Goal: Task Accomplishment & Management: Manage account settings

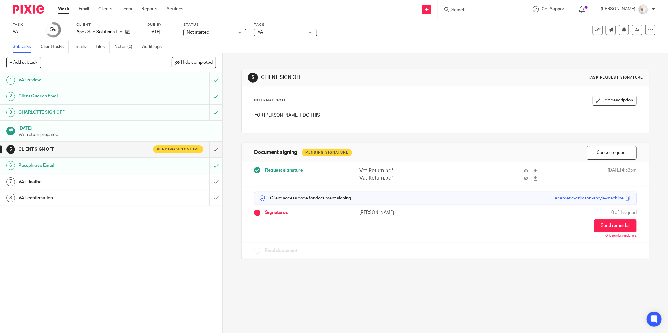
click at [411, 177] on p "Vat Return.pdf" at bounding box center [412, 178] width 107 height 7
click at [614, 153] on button "Cancel request" at bounding box center [612, 153] width 50 height 14
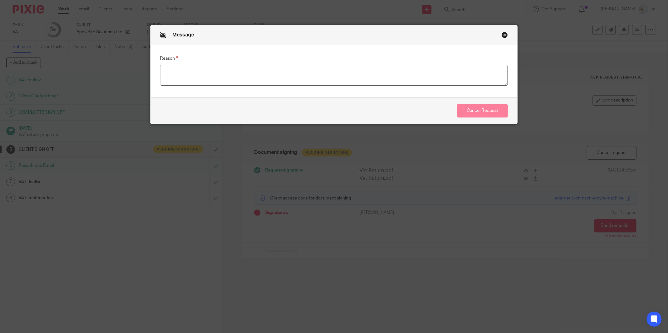
click at [254, 80] on textarea "Reason" at bounding box center [334, 75] width 348 height 21
click at [502, 36] on button "Close modal" at bounding box center [505, 35] width 6 height 6
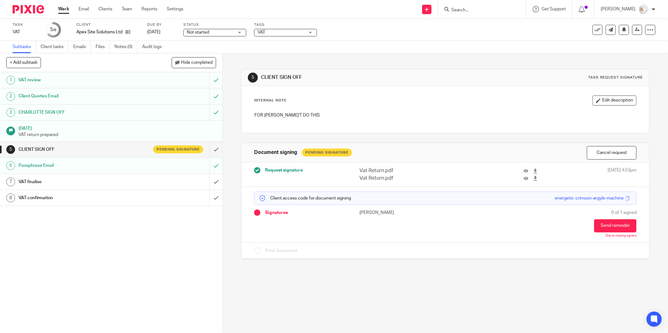
click at [64, 2] on div "Work Email Clients Team Reports Settings Work Email Clients Team Reports Settin…" at bounding box center [122, 9] width 141 height 19
click at [64, 11] on link "Work" at bounding box center [63, 9] width 11 height 6
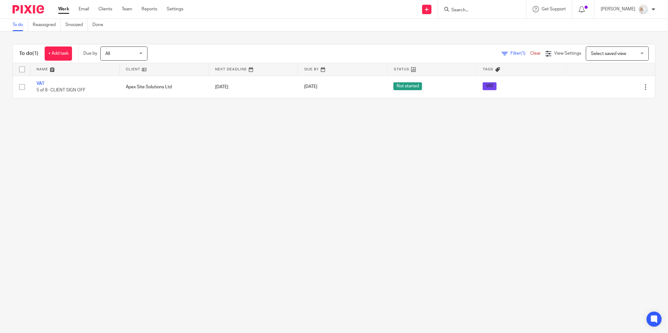
click at [287, 203] on main "To do Reassigned Snoozed Done To do (1) + Add task Due by All All Today Tomorro…" at bounding box center [334, 166] width 668 height 333
click at [108, 9] on link "Clients" at bounding box center [105, 9] width 14 height 6
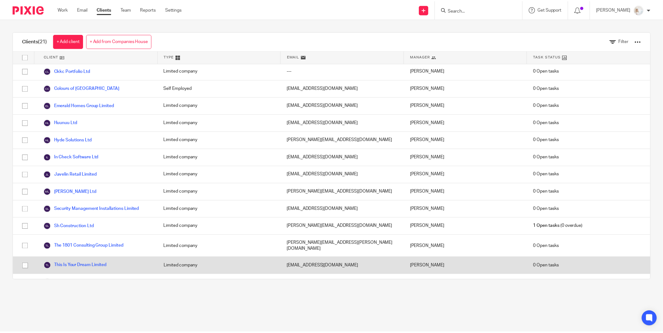
scroll to position [147, 0]
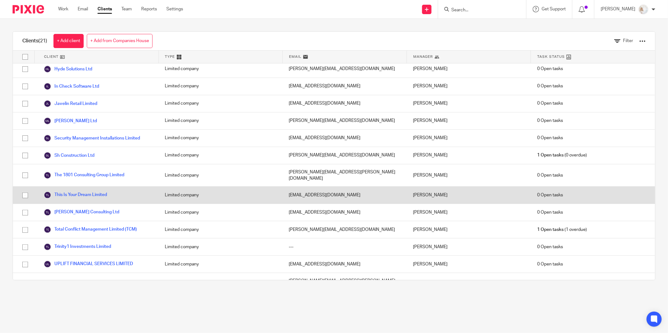
click at [25, 190] on input "checkbox" at bounding box center [25, 196] width 12 height 12
checkbox input "true"
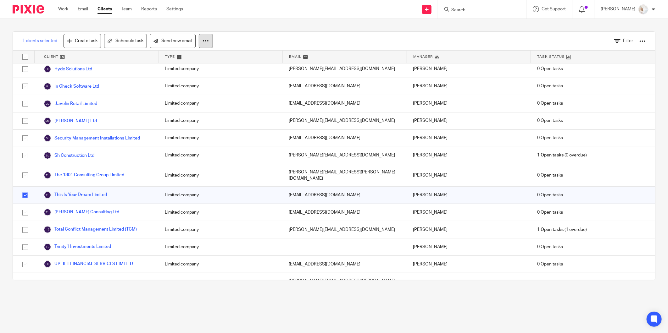
click at [201, 42] on button at bounding box center [206, 41] width 14 height 14
click at [189, 68] on button "Archive" at bounding box center [189, 68] width 42 height 8
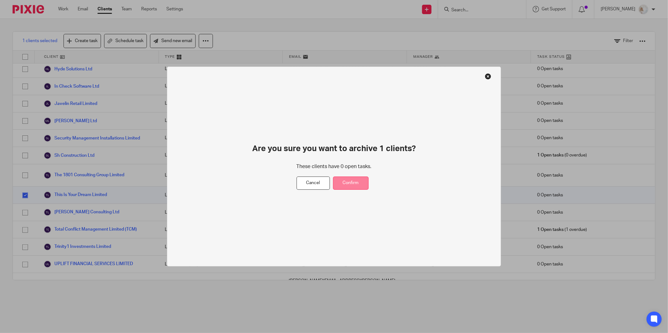
click at [353, 185] on button "Confirm" at bounding box center [351, 184] width 36 height 14
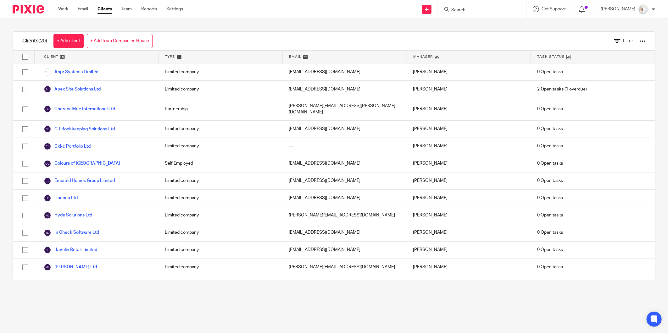
click at [67, 13] on div "Work Email Clients Team Reports Settings Work Email Clients Team Reports Settin…" at bounding box center [122, 9] width 141 height 19
click at [63, 13] on div "Work Email Clients Team Reports Settings Work Email Clients Team Reports Settin…" at bounding box center [122, 9] width 141 height 19
click at [63, 10] on link "Work" at bounding box center [63, 9] width 10 height 6
